Goal: Book appointment/travel/reservation

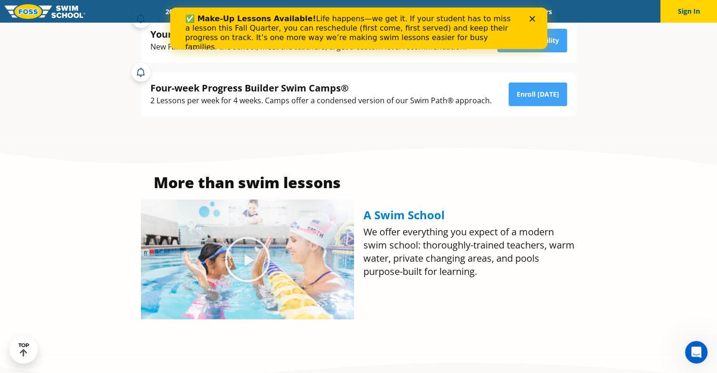
scroll to position [321, 0]
click at [572, 274] on p "We offer everything you expect of a modern swim school: thoroughly-trained teac…" at bounding box center [470, 251] width 213 height 53
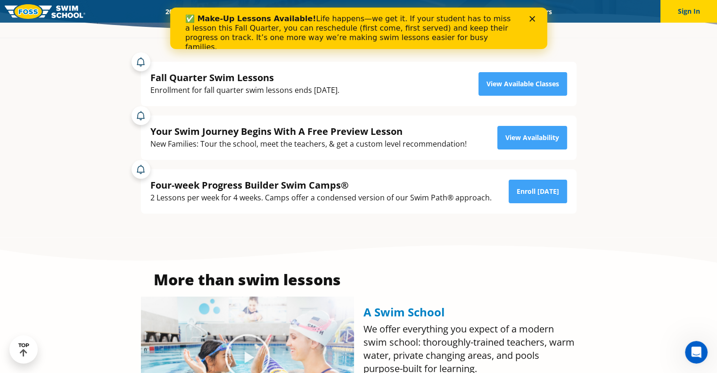
scroll to position [208, 0]
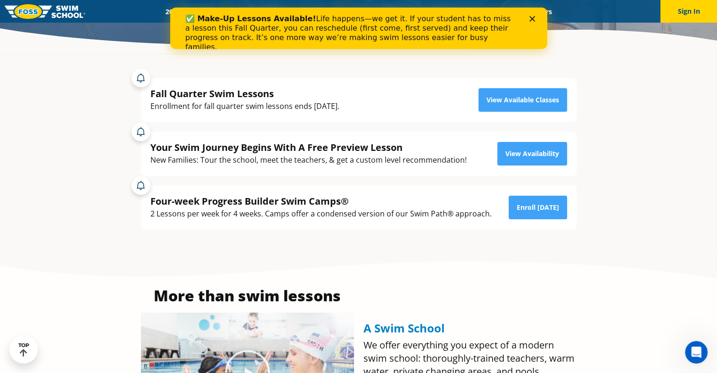
click at [534, 20] on icon "Close" at bounding box center [532, 19] width 6 height 6
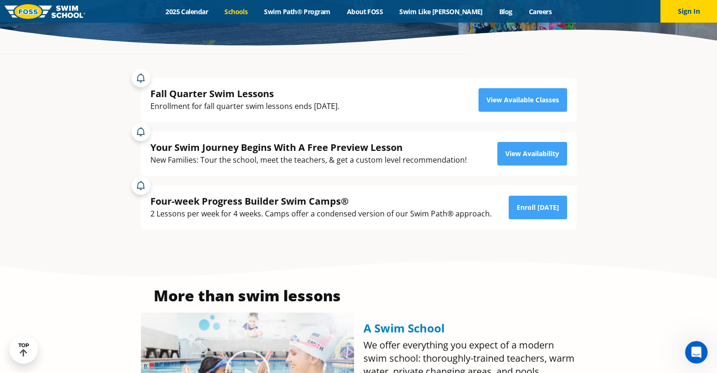
click at [237, 11] on link "Schools" at bounding box center [236, 11] width 40 height 9
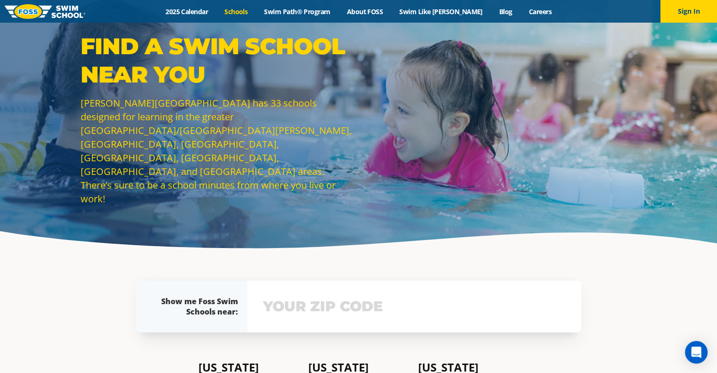
click at [334, 305] on input "text" at bounding box center [415, 306] width 308 height 27
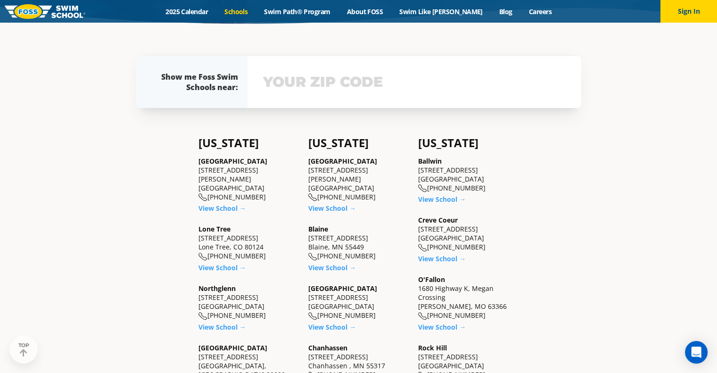
scroll to position [238, 0]
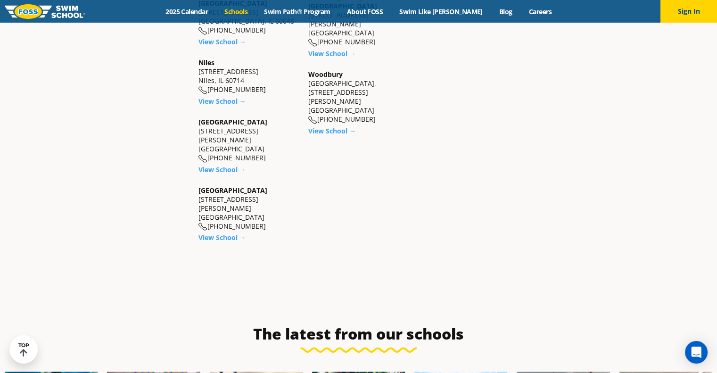
scroll to position [1011, 0]
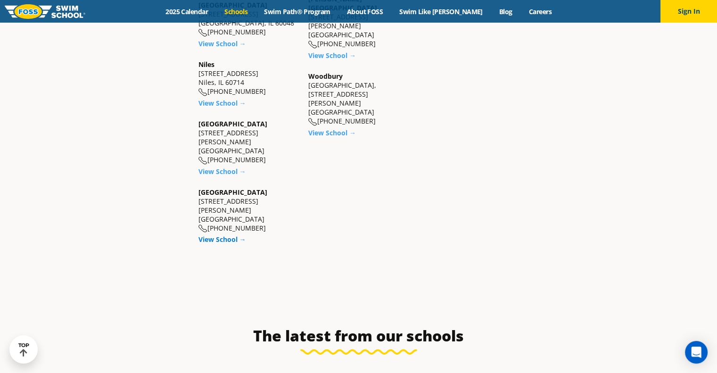
click at [223, 235] on link "View School →" at bounding box center [223, 239] width 48 height 9
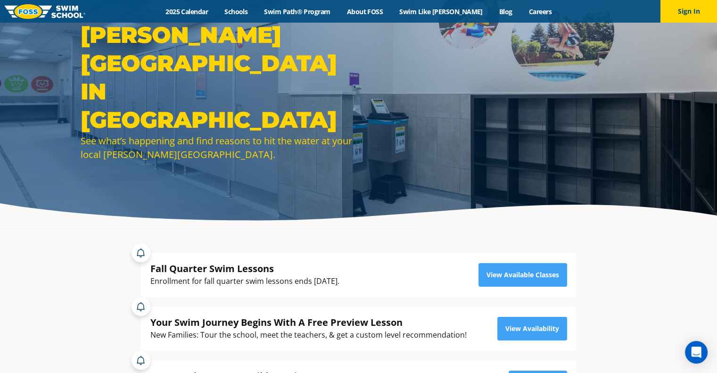
scroll to position [38, 0]
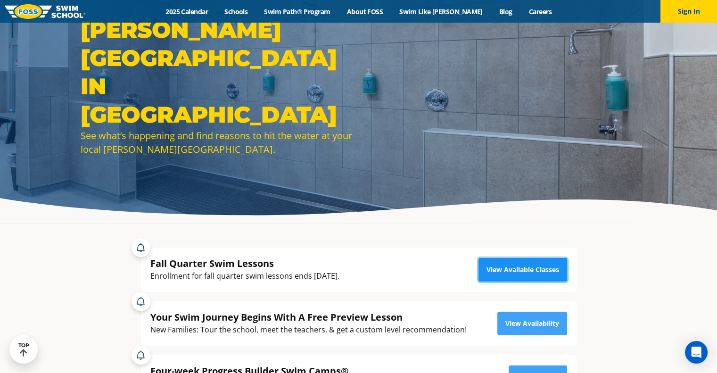
click at [508, 266] on link "View Available Classes" at bounding box center [523, 270] width 89 height 24
